Goal: Find contact information: Find contact information

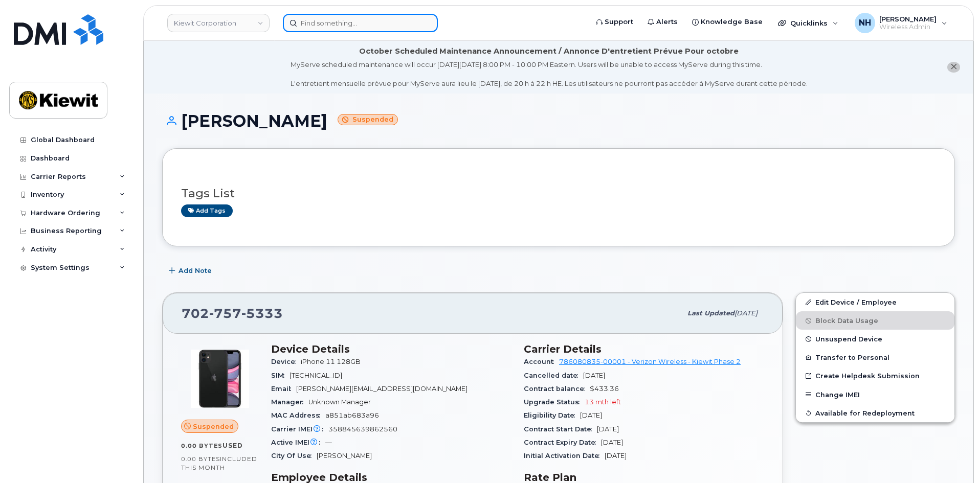
click at [337, 19] on input at bounding box center [360, 23] width 155 height 18
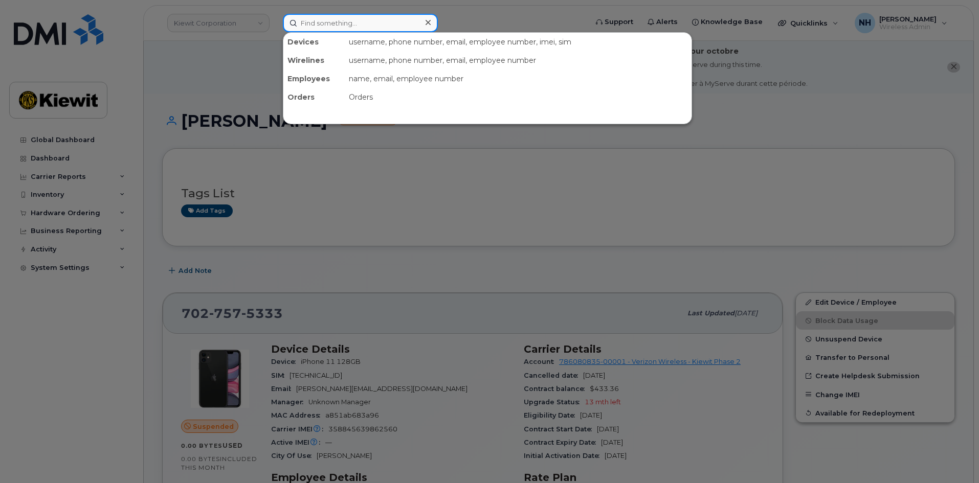
paste input "547752"
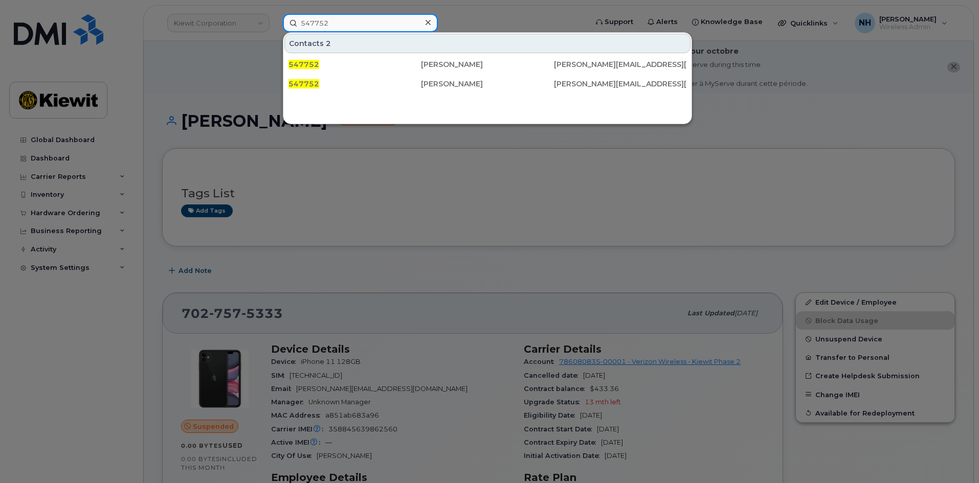
drag, startPoint x: 342, startPoint y: 25, endPoint x: 234, endPoint y: 27, distance: 107.9
click at [275, 27] on div "547752 Contacts 2 547752 [PERSON_NAME] [PERSON_NAME][EMAIL_ADDRESS][PERSON_NAME…" at bounding box center [432, 23] width 314 height 18
paste input "84160"
drag, startPoint x: 360, startPoint y: 24, endPoint x: 213, endPoint y: 15, distance: 146.5
click at [275, 16] on div "584160 Contacts 2 584160 [PERSON_NAME] [PERSON_NAME][EMAIL_ADDRESS][DOMAIN_NAME…" at bounding box center [432, 23] width 314 height 18
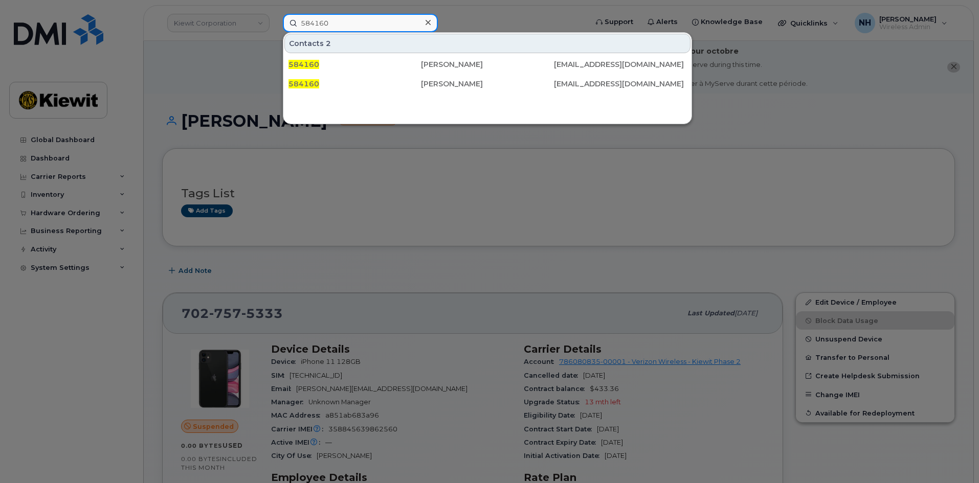
paste input "12838"
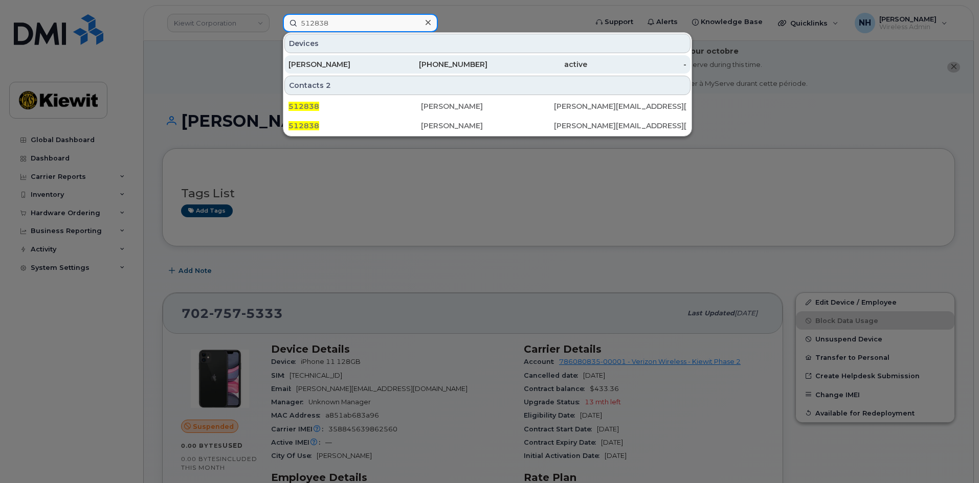
type input "512838"
click at [356, 61] on div "[PERSON_NAME]" at bounding box center [338, 64] width 100 height 10
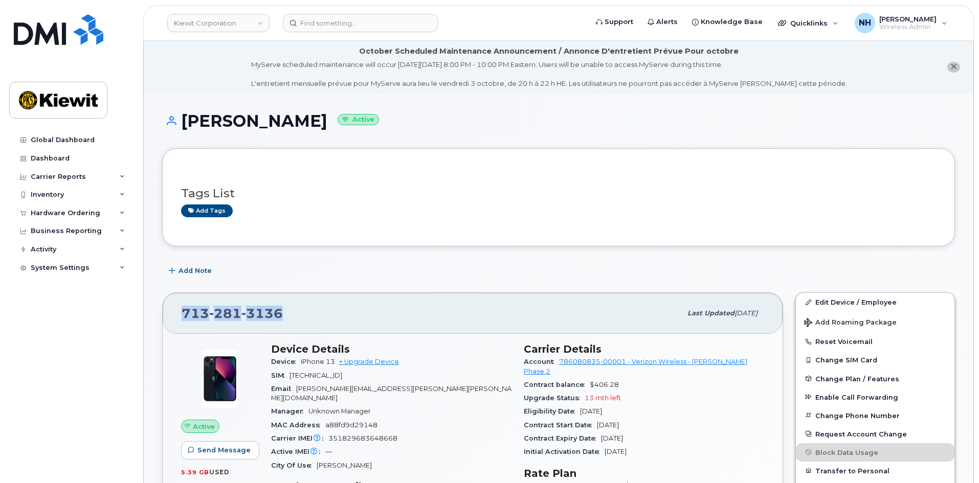
drag, startPoint x: 288, startPoint y: 319, endPoint x: 148, endPoint y: 323, distance: 139.7
copy span "[PHONE_NUMBER]"
drag, startPoint x: 319, startPoint y: 121, endPoint x: 184, endPoint y: 124, distance: 135.0
click at [184, 124] on h1 "[PERSON_NAME] Active" at bounding box center [558, 121] width 793 height 18
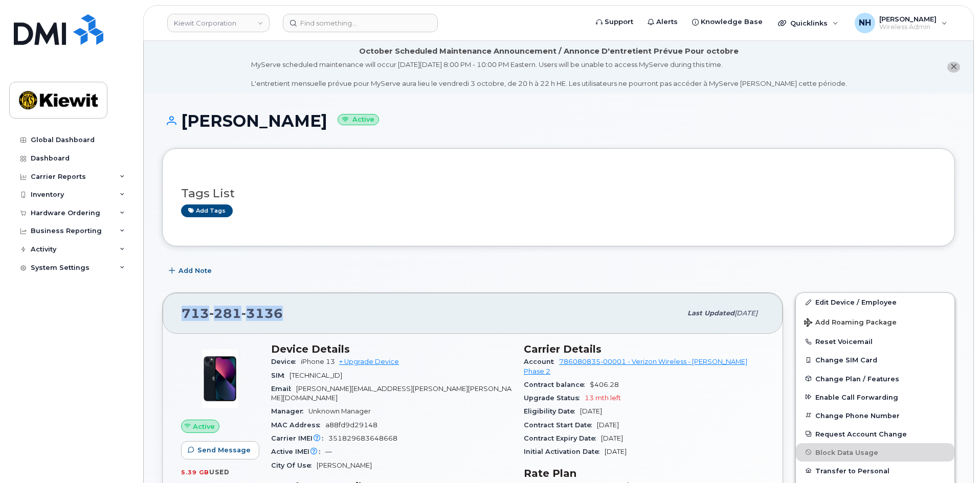
copy h1 "[PERSON_NAME]"
